Goal: Information Seeking & Learning: Learn about a topic

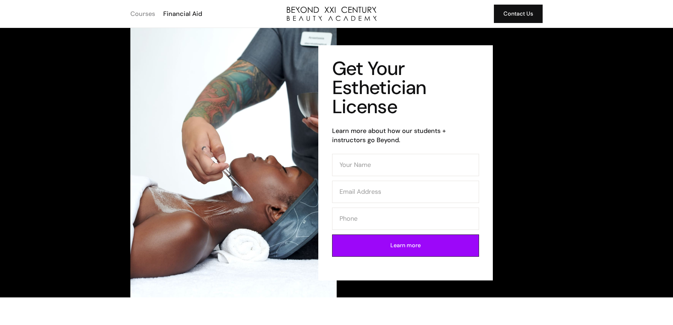
click at [147, 14] on div "Courses" at bounding box center [142, 13] width 25 height 9
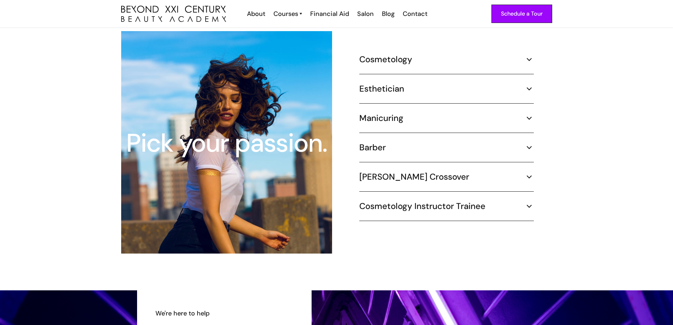
scroll to position [636, 0]
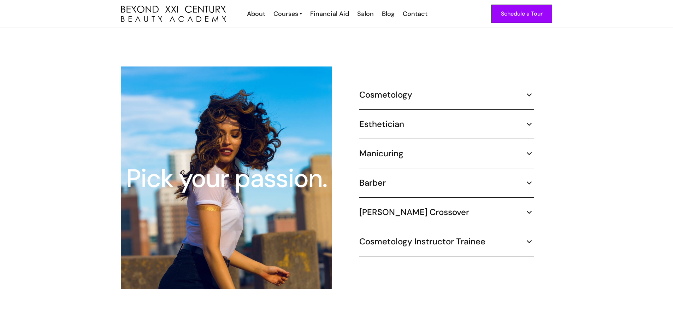
click at [529, 119] on img at bounding box center [529, 123] width 9 height 9
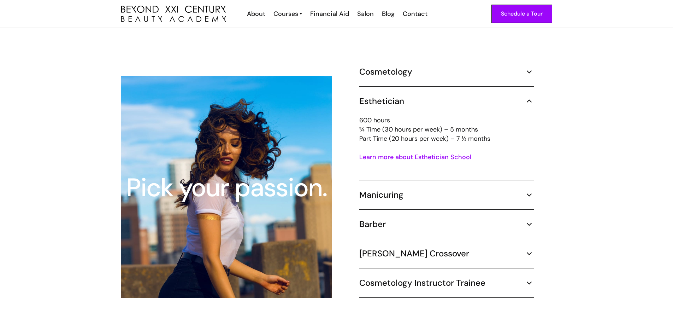
click at [533, 67] on img at bounding box center [529, 71] width 9 height 9
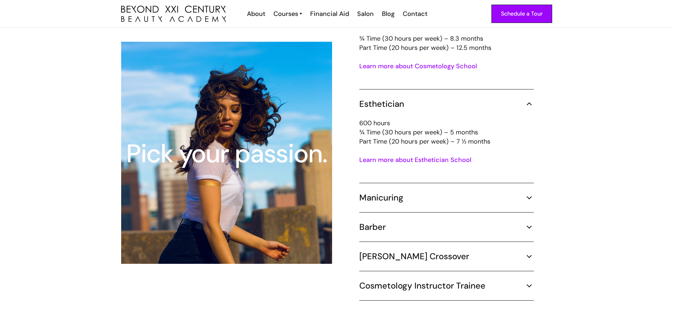
scroll to position [742, 0]
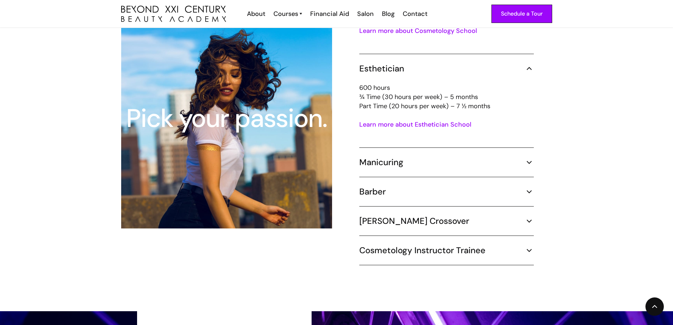
click at [400, 120] on link "Learn more about Esthetician School" at bounding box center [415, 124] width 112 height 8
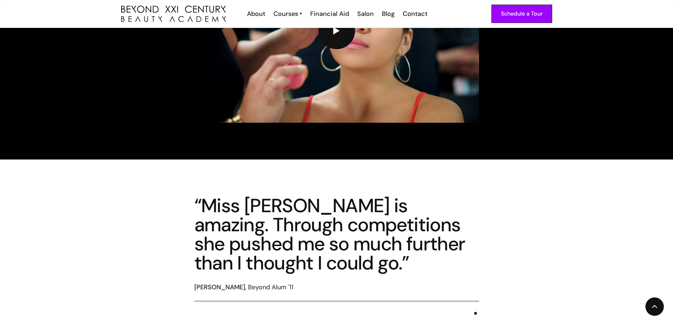
scroll to position [2050, 0]
